Goal: Information Seeking & Learning: Find specific fact

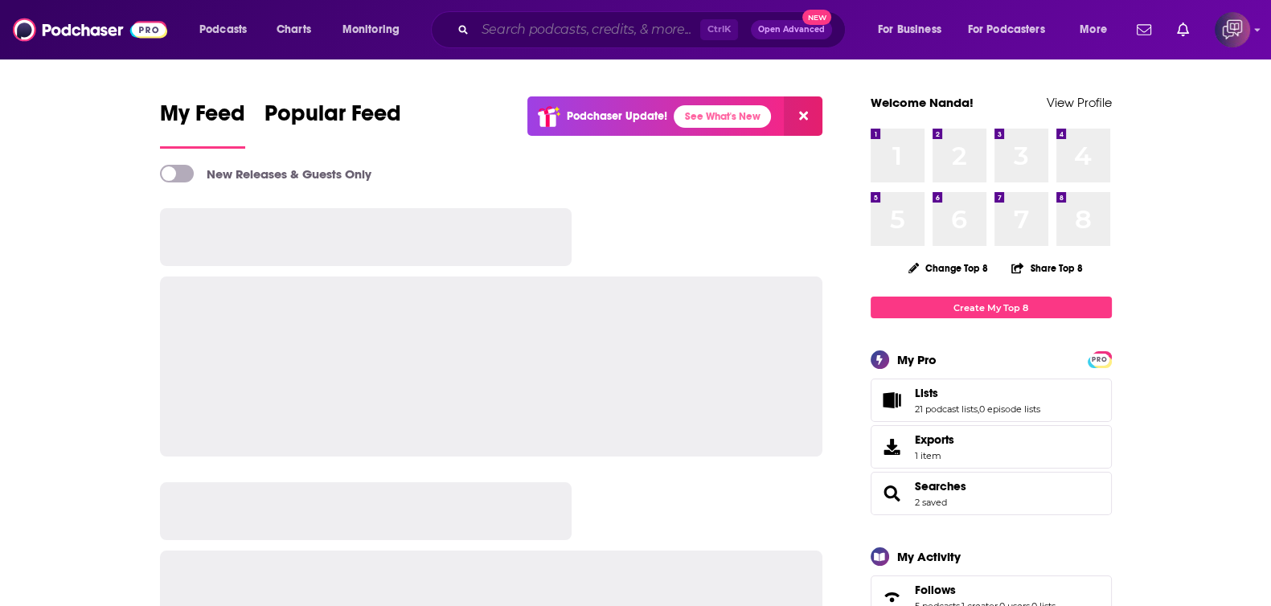
click at [617, 34] on input "Search podcasts, credits, & more..." at bounding box center [587, 30] width 225 height 26
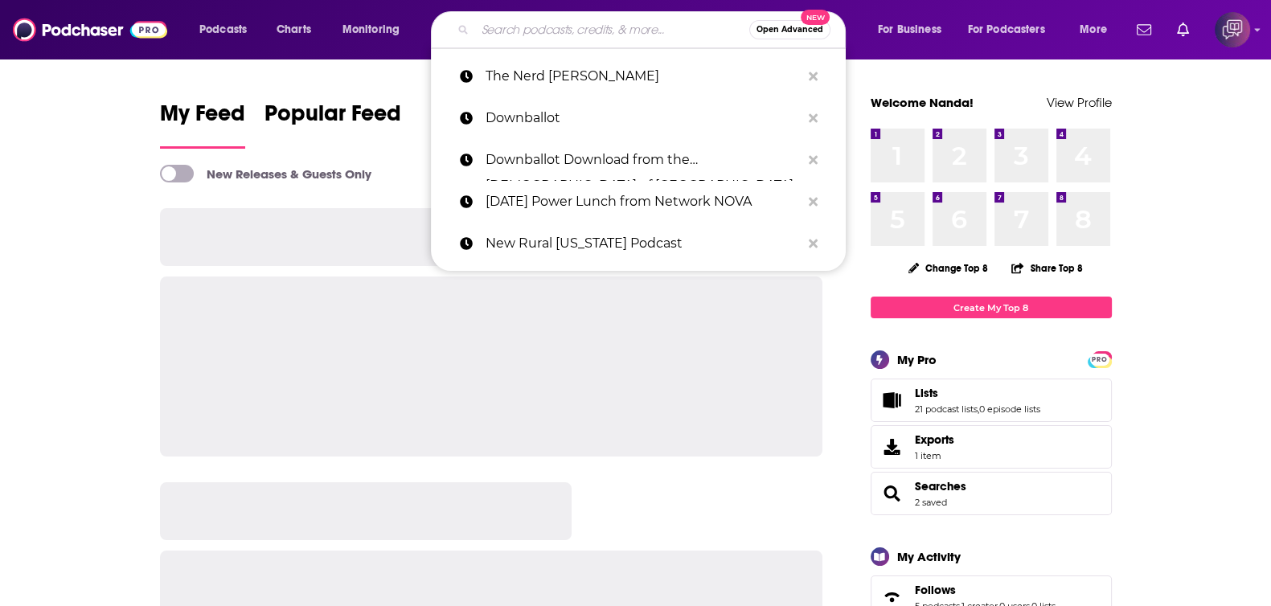
paste input "[URL][DOMAIN_NAME]"
type input "[URL][DOMAIN_NAME]"
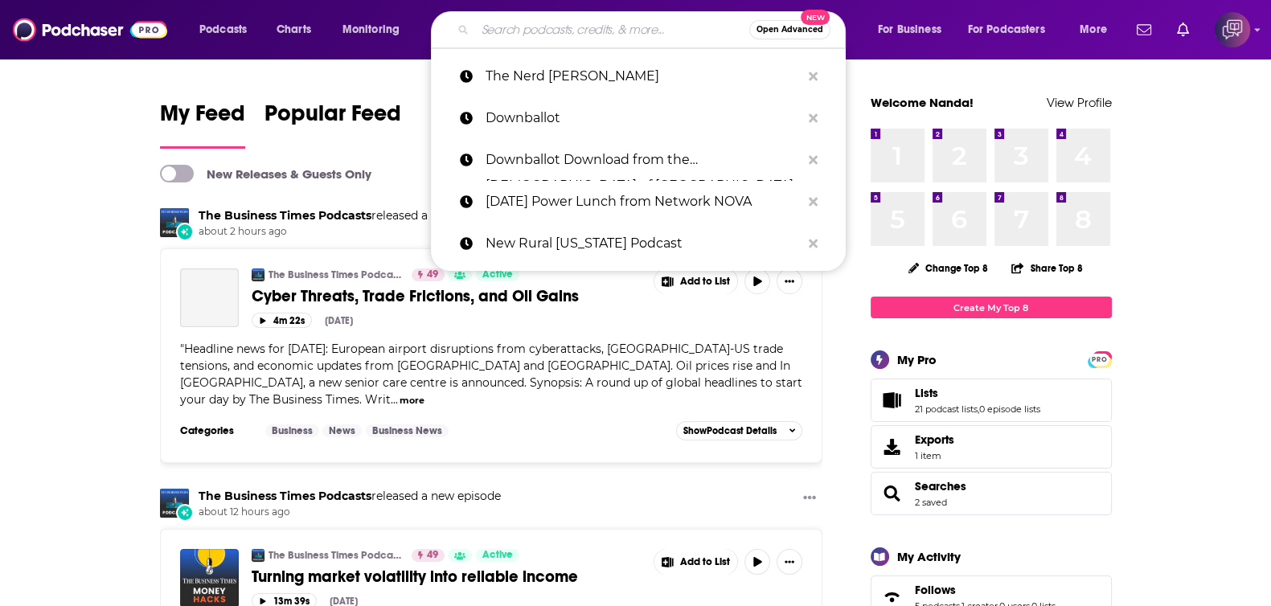
paste input "[GEOGRAPHIC_DATA]"
type input "[GEOGRAPHIC_DATA]"
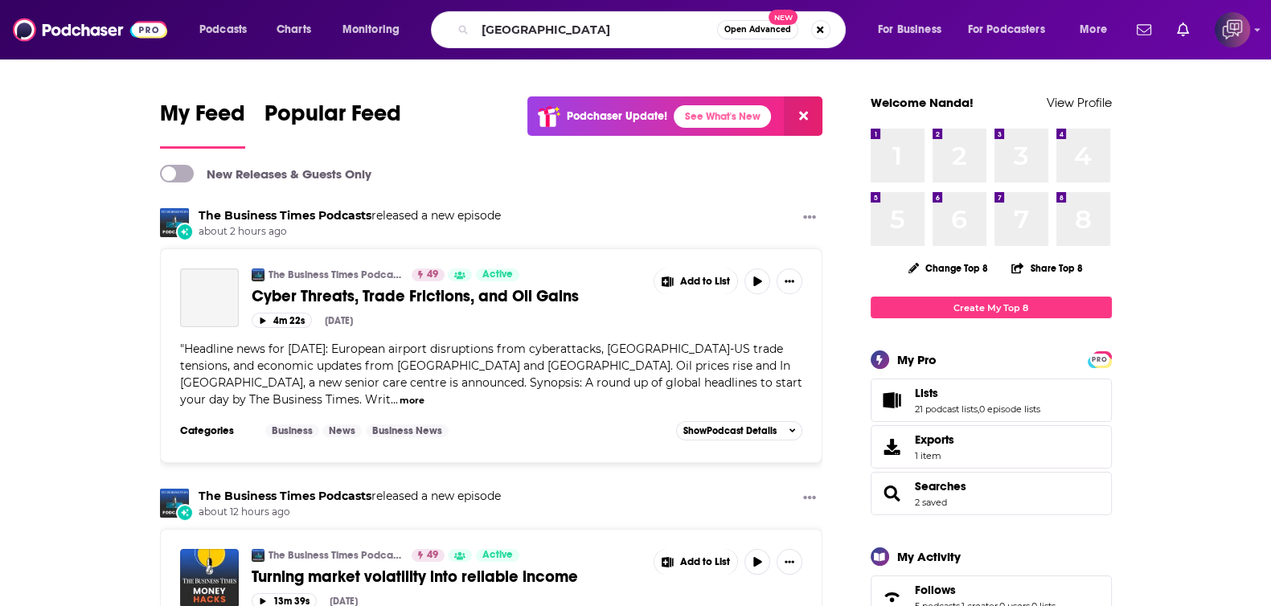
click at [777, 27] on span "Open Advanced" at bounding box center [757, 30] width 67 height 8
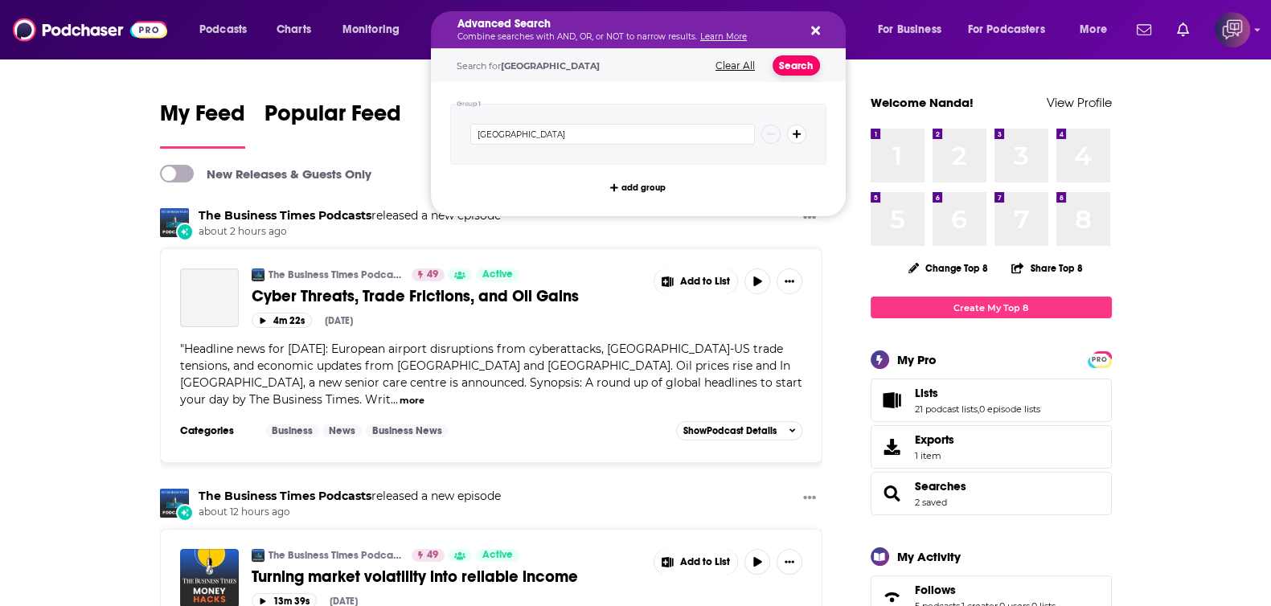
click at [801, 68] on button "Search" at bounding box center [796, 65] width 47 height 20
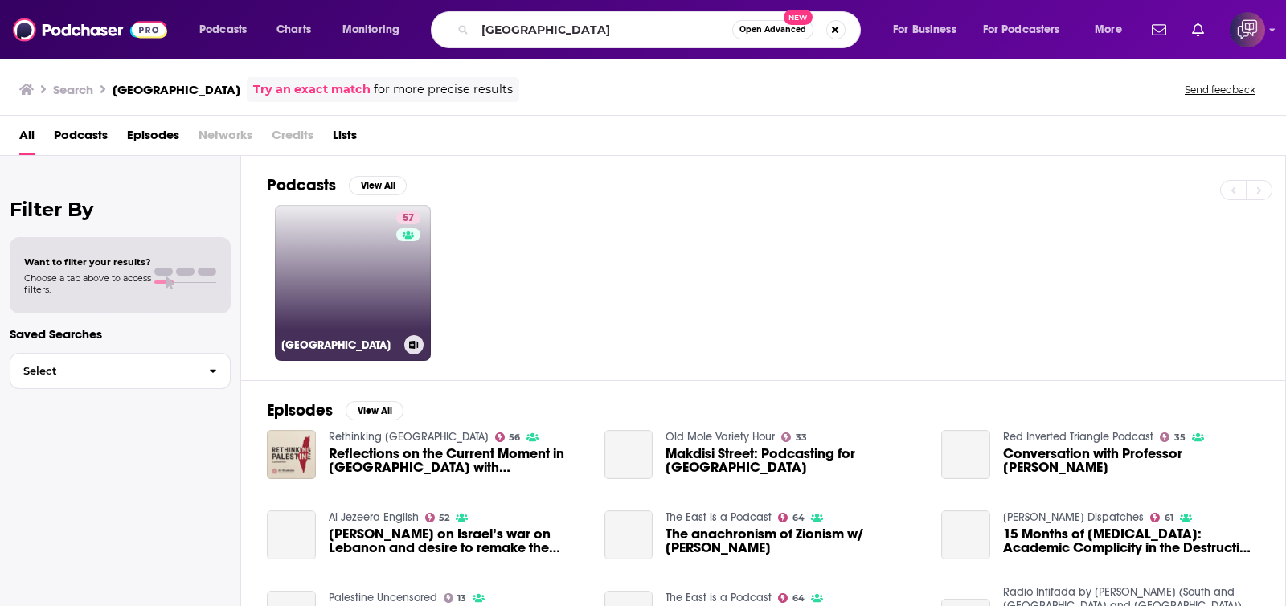
click at [352, 259] on link "[STREET_ADDRESS]" at bounding box center [353, 283] width 156 height 156
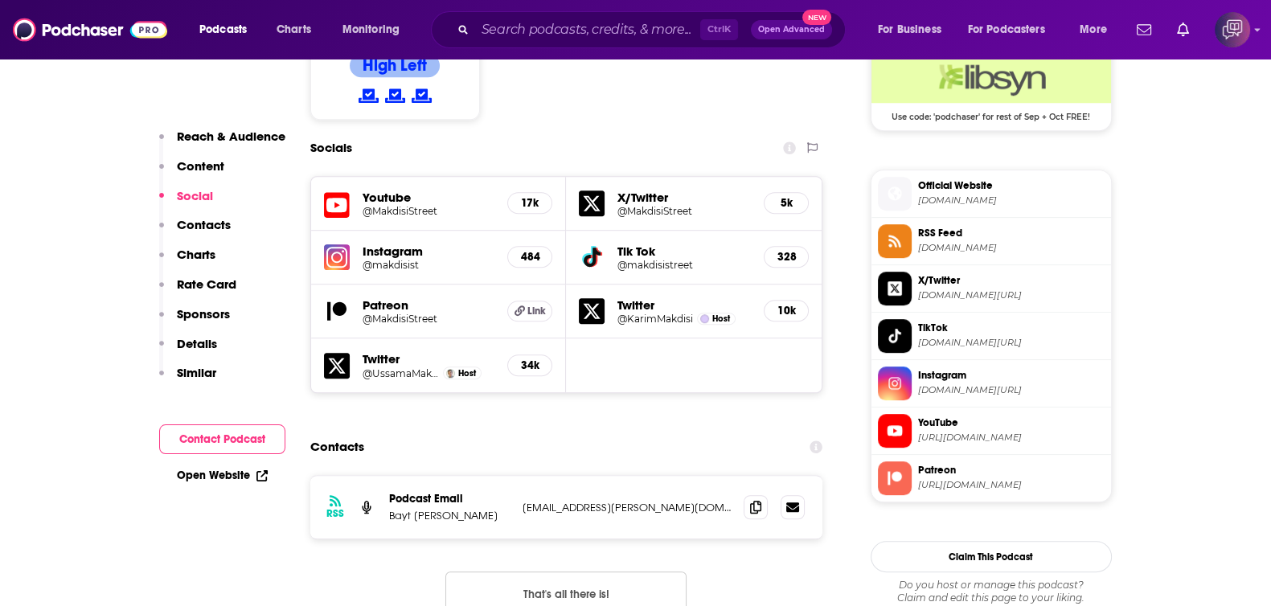
scroll to position [1406, 0]
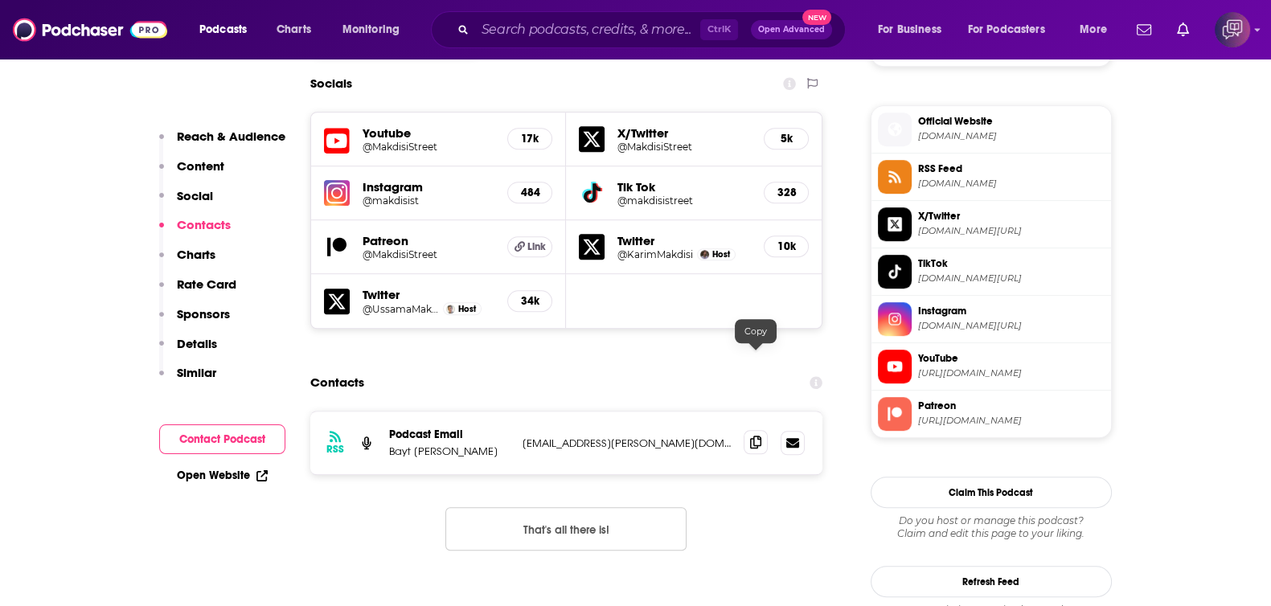
click at [748, 430] on span at bounding box center [756, 442] width 24 height 24
